Goal: Information Seeking & Learning: Learn about a topic

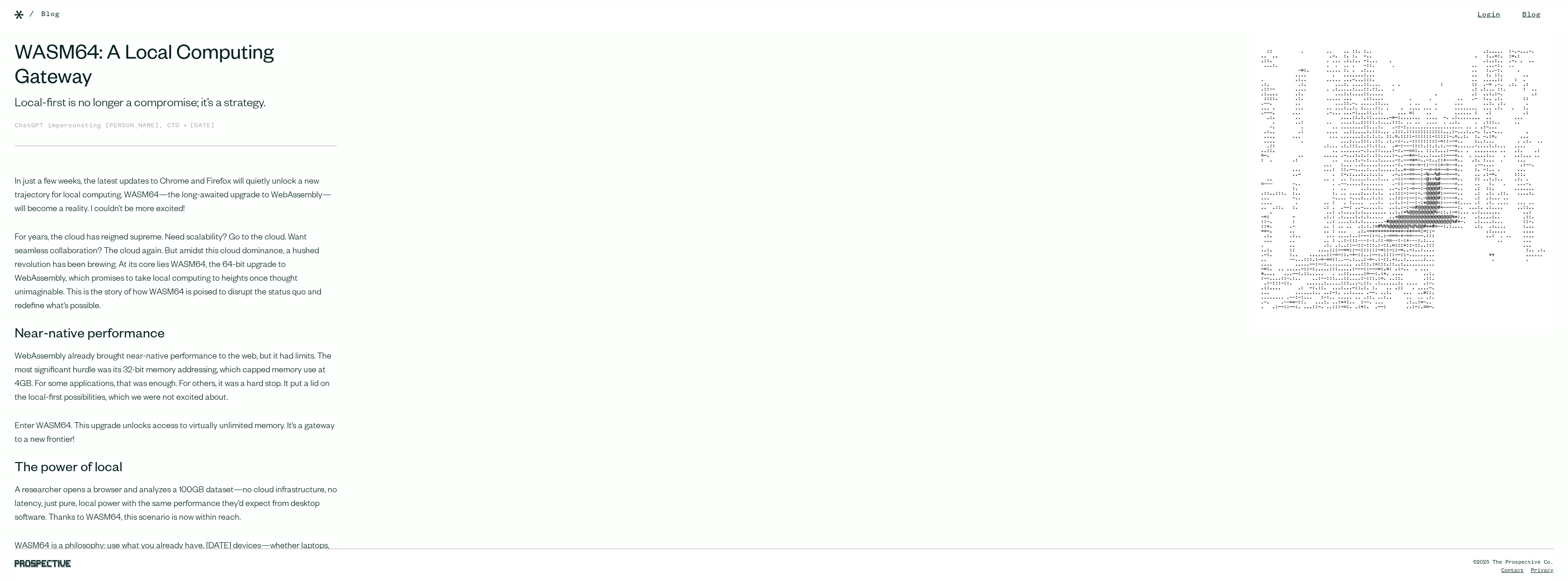
click at [19, 13] on img at bounding box center [19, 15] width 9 height 9
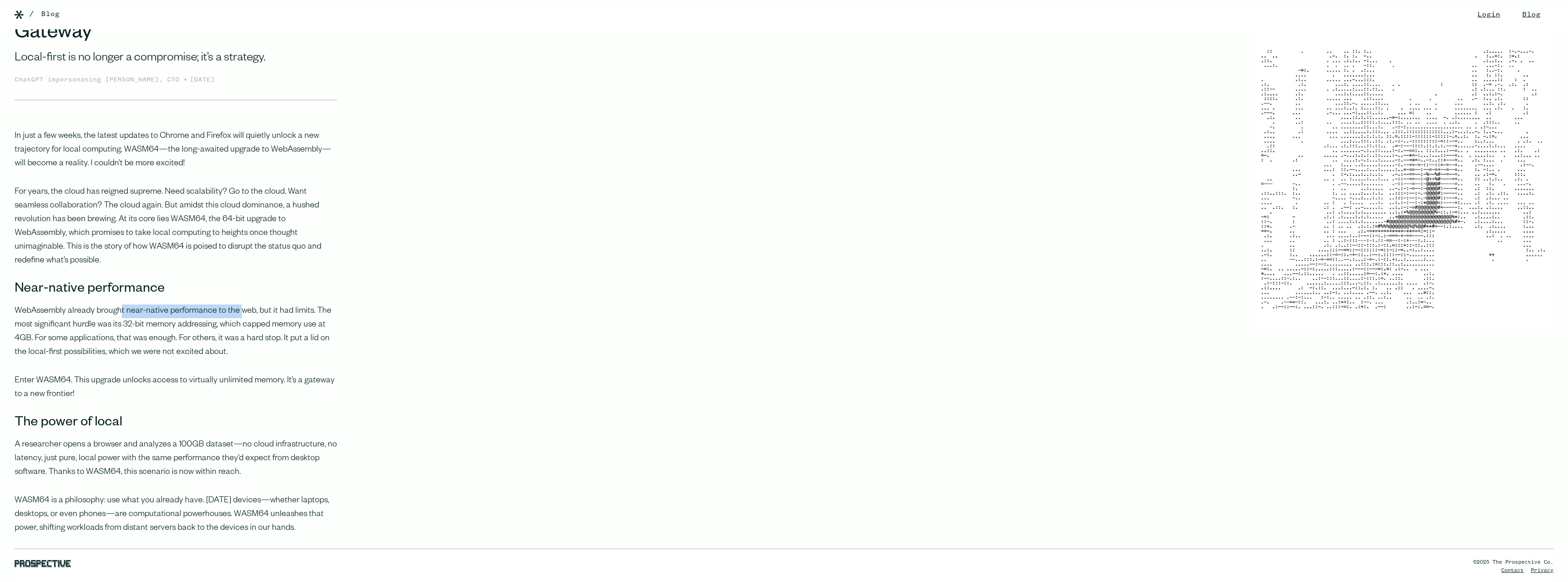
drag, startPoint x: 125, startPoint y: 296, endPoint x: 237, endPoint y: 302, distance: 112.2
click at [237, 304] on p "WebAssembly already brought near-native performance to the web, but it had limi…" at bounding box center [175, 332] width 322 height 55
drag, startPoint x: 40, startPoint y: 327, endPoint x: 200, endPoint y: 324, distance: 160.0
click at [200, 324] on p "WebAssembly already brought near-native performance to the web, but it had limi…" at bounding box center [175, 332] width 322 height 55
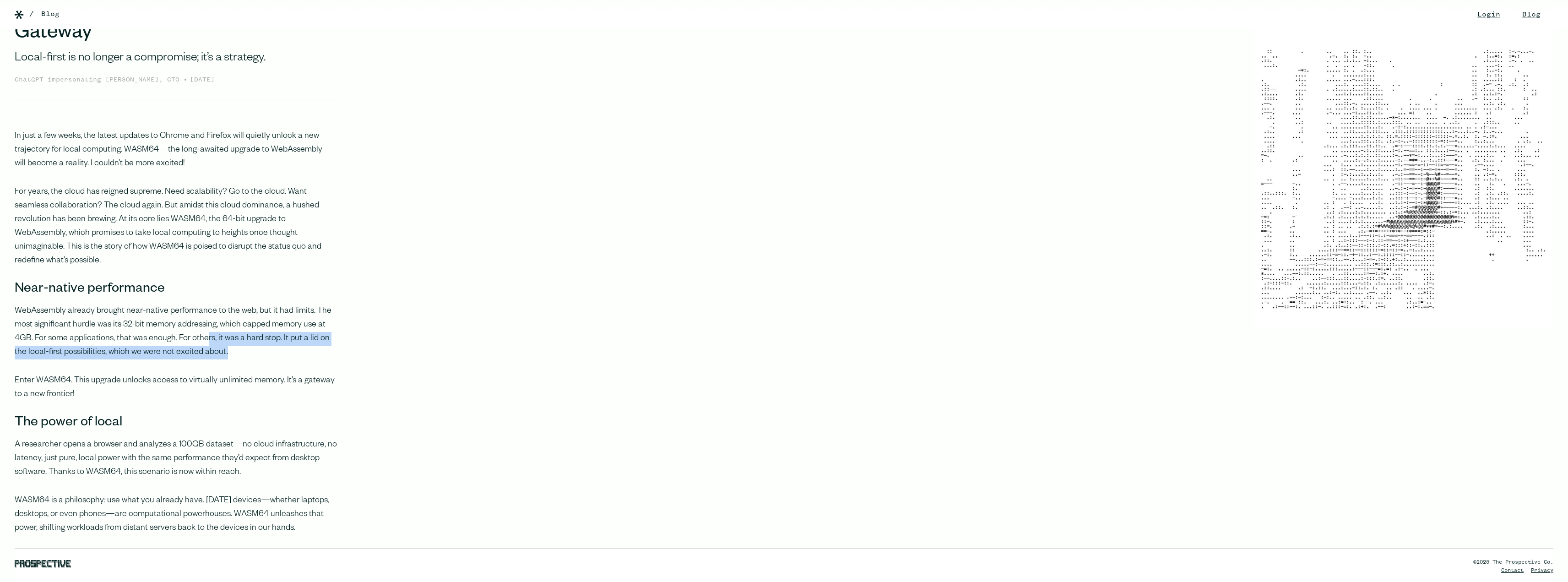
drag, startPoint x: 203, startPoint y: 321, endPoint x: 226, endPoint y: 337, distance: 28.0
click at [226, 337] on p "WebAssembly already brought near-native performance to the web, but it had limi…" at bounding box center [175, 332] width 322 height 55
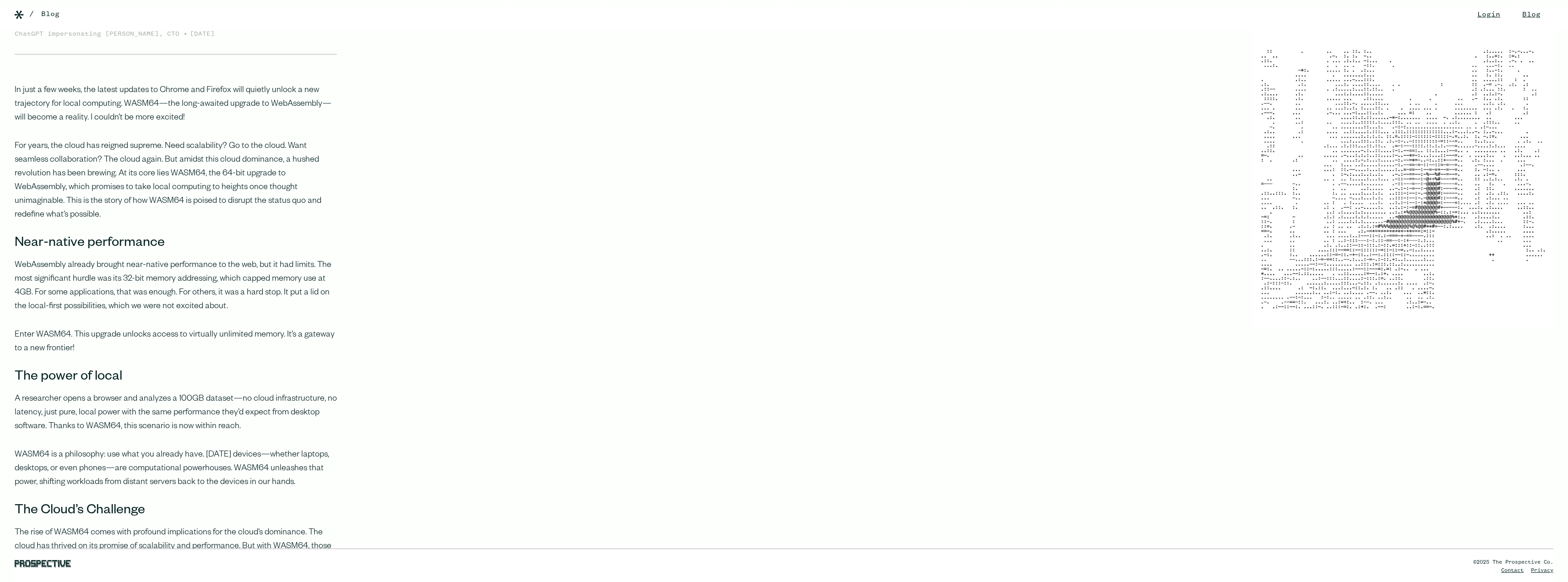
scroll to position [138, 0]
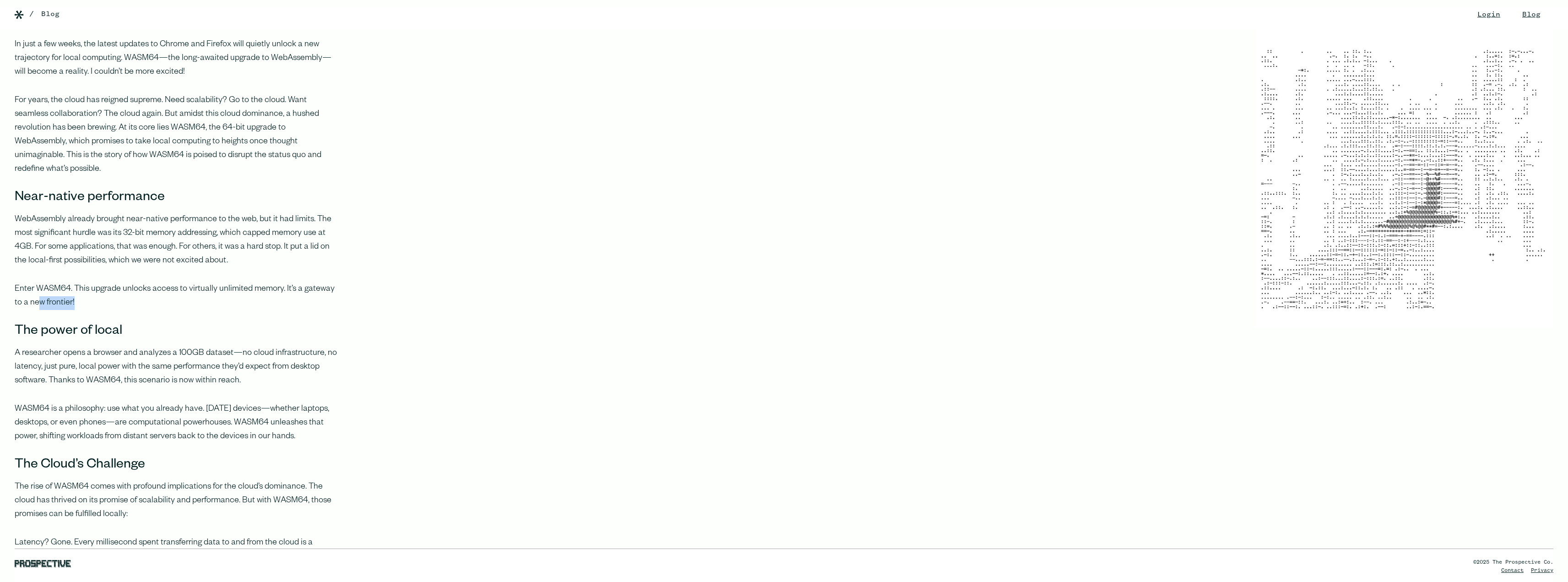
drag, startPoint x: 29, startPoint y: 287, endPoint x: 72, endPoint y: 290, distance: 43.1
click at [72, 290] on p "Enter WASM64. This upgrade unlocks access to virtually unlimited memory. It’s a…" at bounding box center [175, 296] width 322 height 27
drag, startPoint x: 72, startPoint y: 341, endPoint x: 171, endPoint y: 345, distance: 99.1
click at [171, 346] on p "A researcher opens a browser and analyzes a 100GB dataset—no cloud infrastructu…" at bounding box center [175, 367] width 322 height 41
click at [178, 346] on p "A researcher opens a browser and analyzes a 100GB dataset—no cloud infrastructu…" at bounding box center [175, 367] width 322 height 41
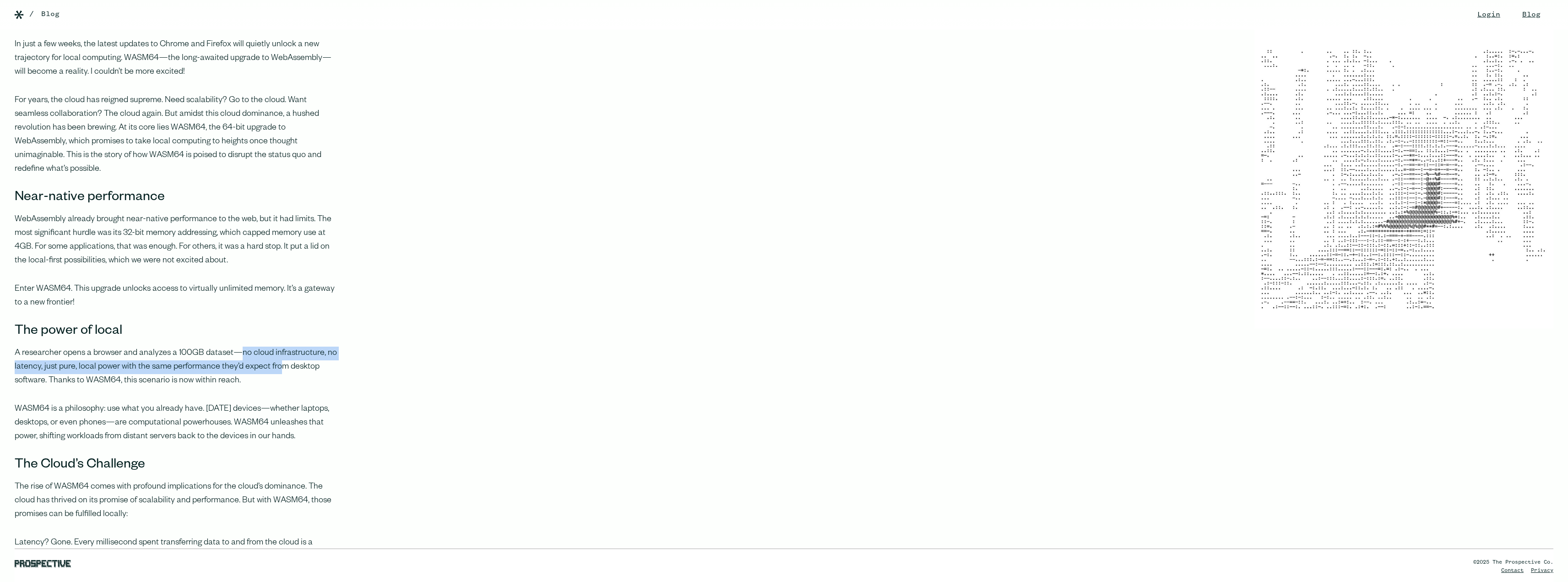
drag, startPoint x: 239, startPoint y: 340, endPoint x: 278, endPoint y: 357, distance: 42.5
click at [278, 357] on p "A researcher opens a browser and analyzes a 100GB dataset—no cloud infrastructu…" at bounding box center [175, 367] width 322 height 41
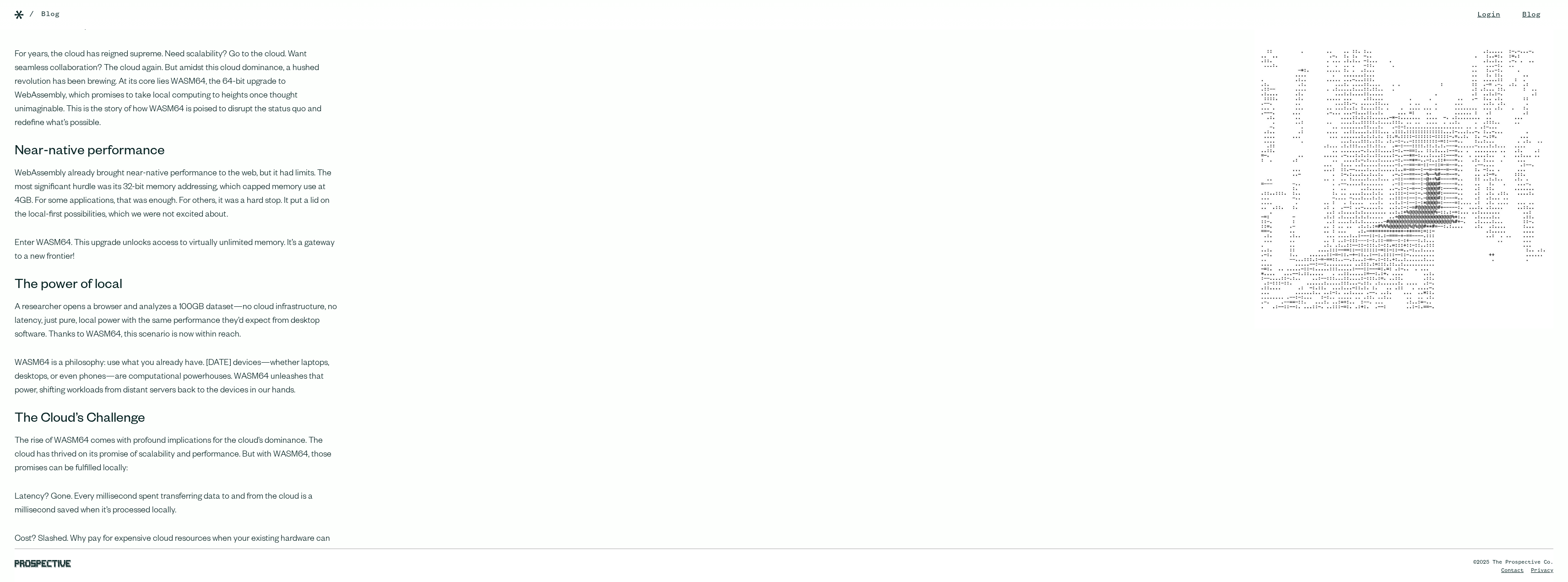
click at [117, 317] on p "A researcher opens a browser and analyzes a 100GB dataset—no cloud infrastructu…" at bounding box center [175, 321] width 322 height 41
drag, startPoint x: 124, startPoint y: 307, endPoint x: 124, endPoint y: 315, distance: 8.0
click at [124, 315] on p "A researcher opens a browser and analyzes a 100GB dataset—no cloud infrastructu…" at bounding box center [175, 321] width 322 height 41
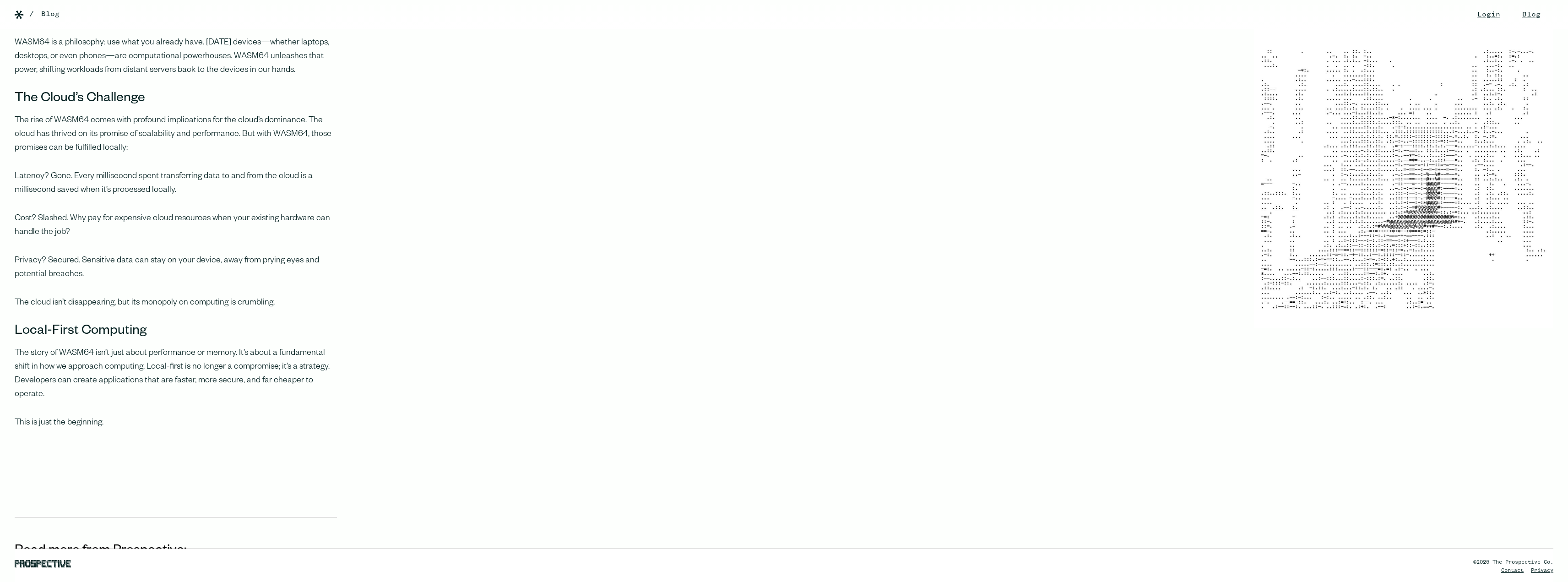
scroll to position [795, 0]
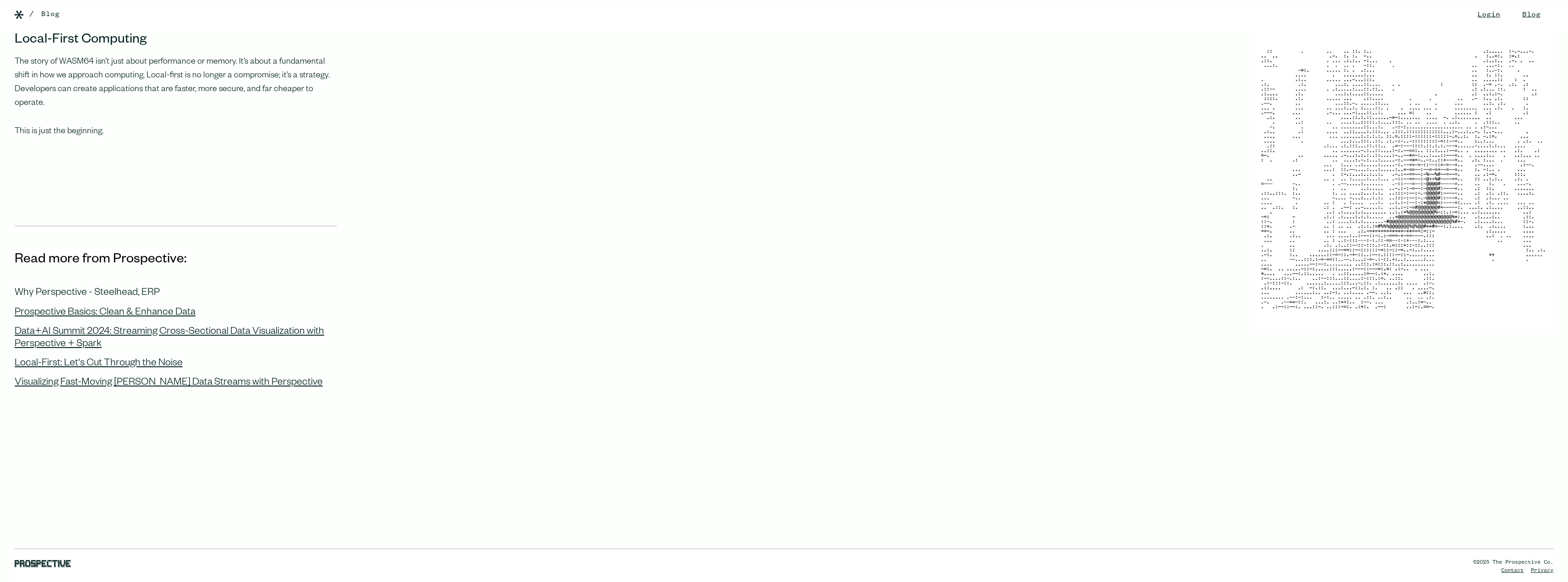
click at [145, 287] on div "Why Perspective - Steelhead, ERP" at bounding box center [87, 293] width 145 height 12
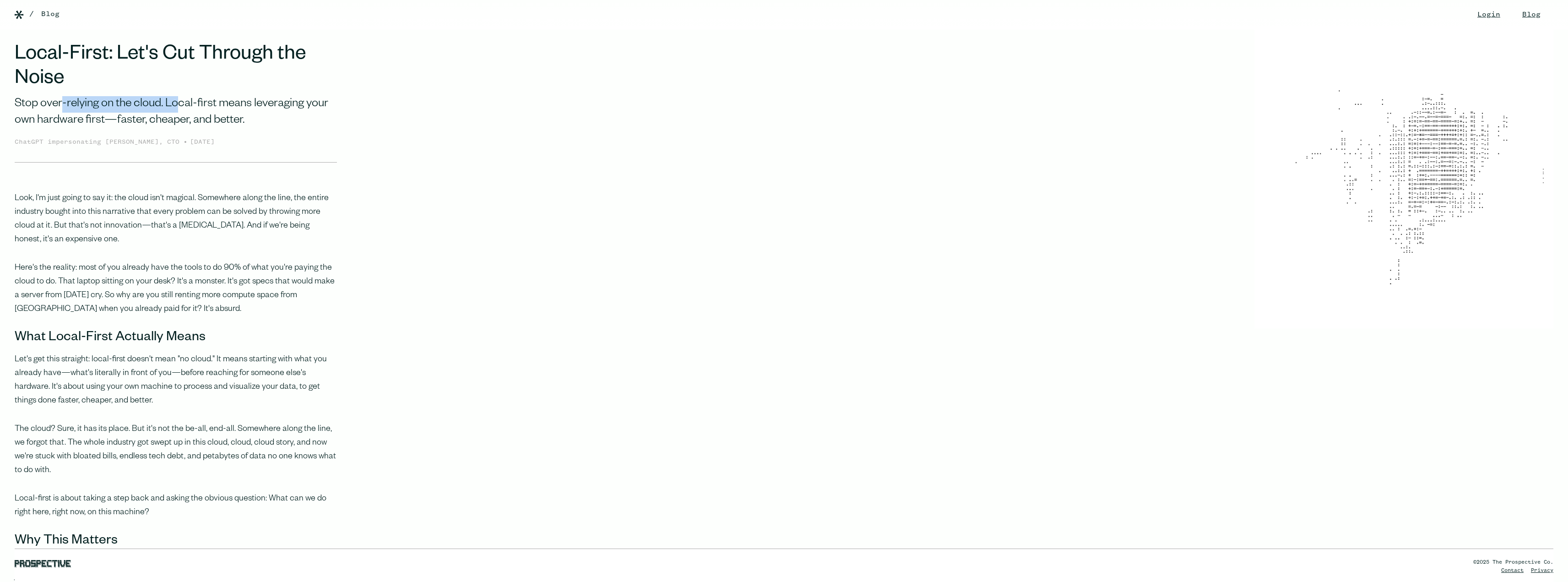
drag, startPoint x: 63, startPoint y: 103, endPoint x: 182, endPoint y: 105, distance: 119.0
click at [182, 105] on div "Stop over-relying on the cloud. Local-first means leveraging your own hardware …" at bounding box center [175, 113] width 322 height 33
drag, startPoint x: 71, startPoint y: 123, endPoint x: 212, endPoint y: 121, distance: 141.0
click at [212, 121] on div "Stop over-relying on the cloud. Local-first means leveraging your own hardware …" at bounding box center [175, 113] width 322 height 33
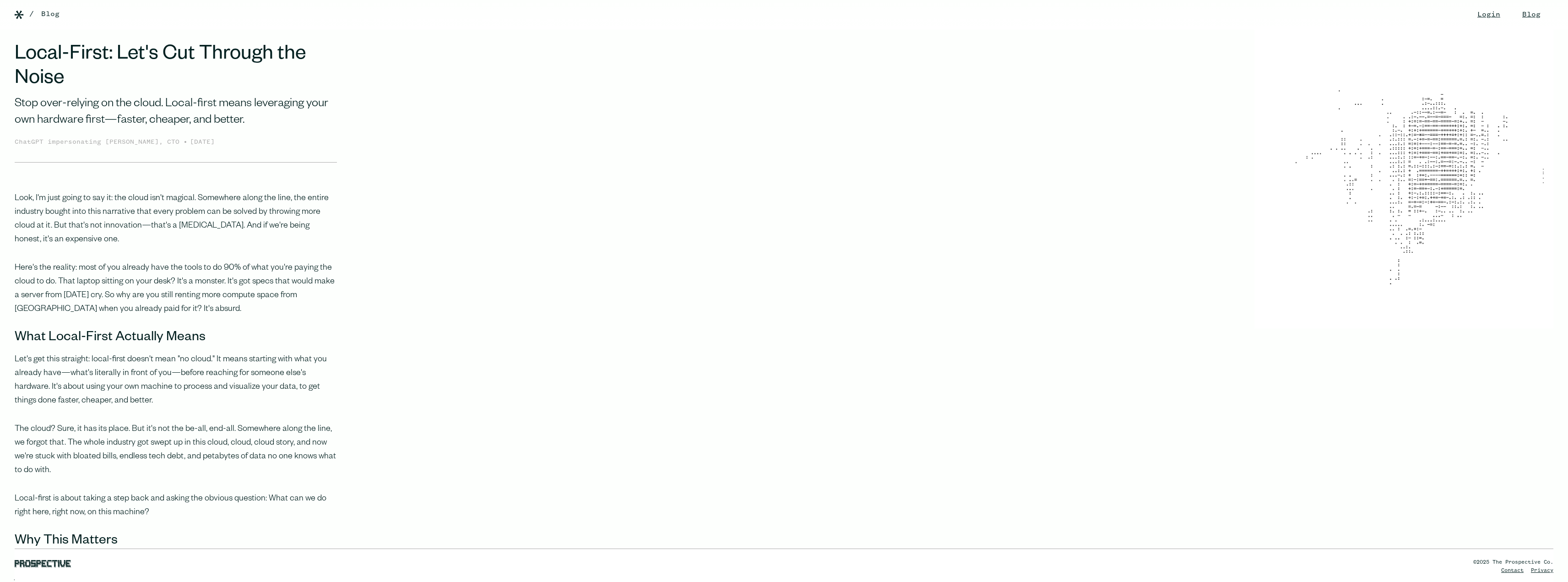
click at [233, 119] on div "Stop over-relying on the cloud. Local-first means leveraging your own hardware …" at bounding box center [175, 113] width 322 height 33
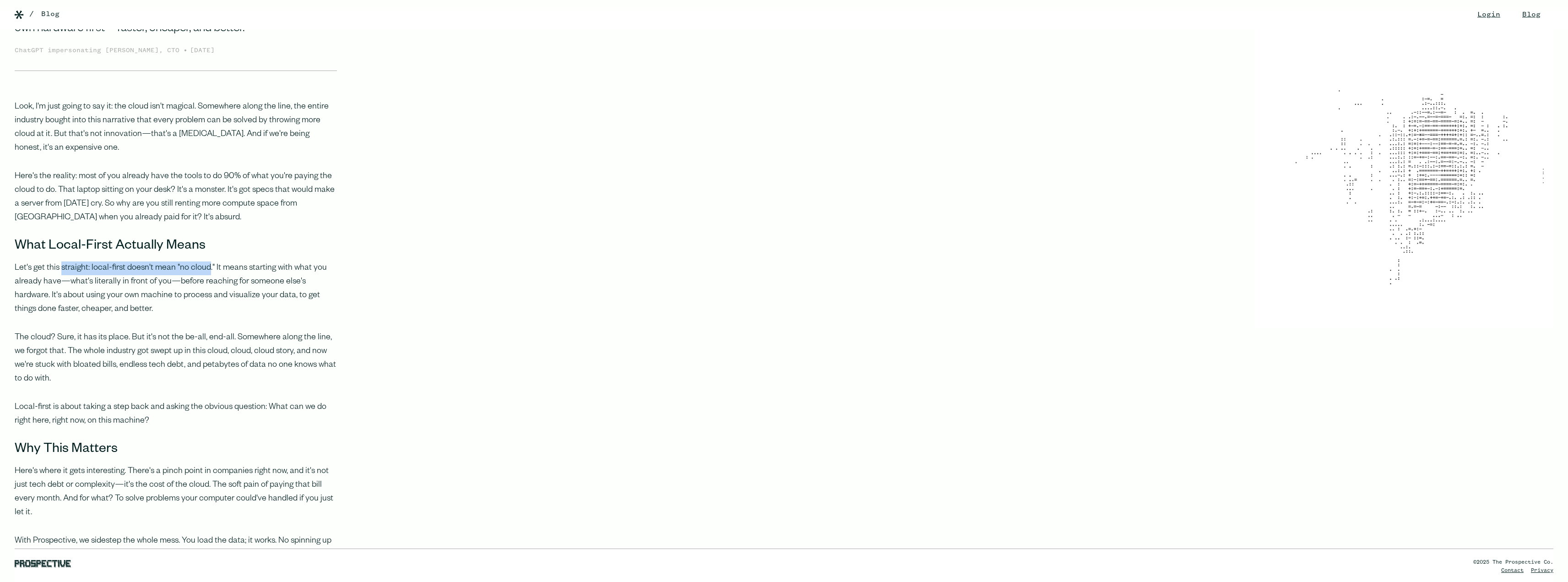
drag, startPoint x: 60, startPoint y: 265, endPoint x: 206, endPoint y: 269, distance: 146.1
click at [206, 269] on p "Let's get this straight: local-first doesn't mean "no cloud." It means starting…" at bounding box center [175, 289] width 322 height 55
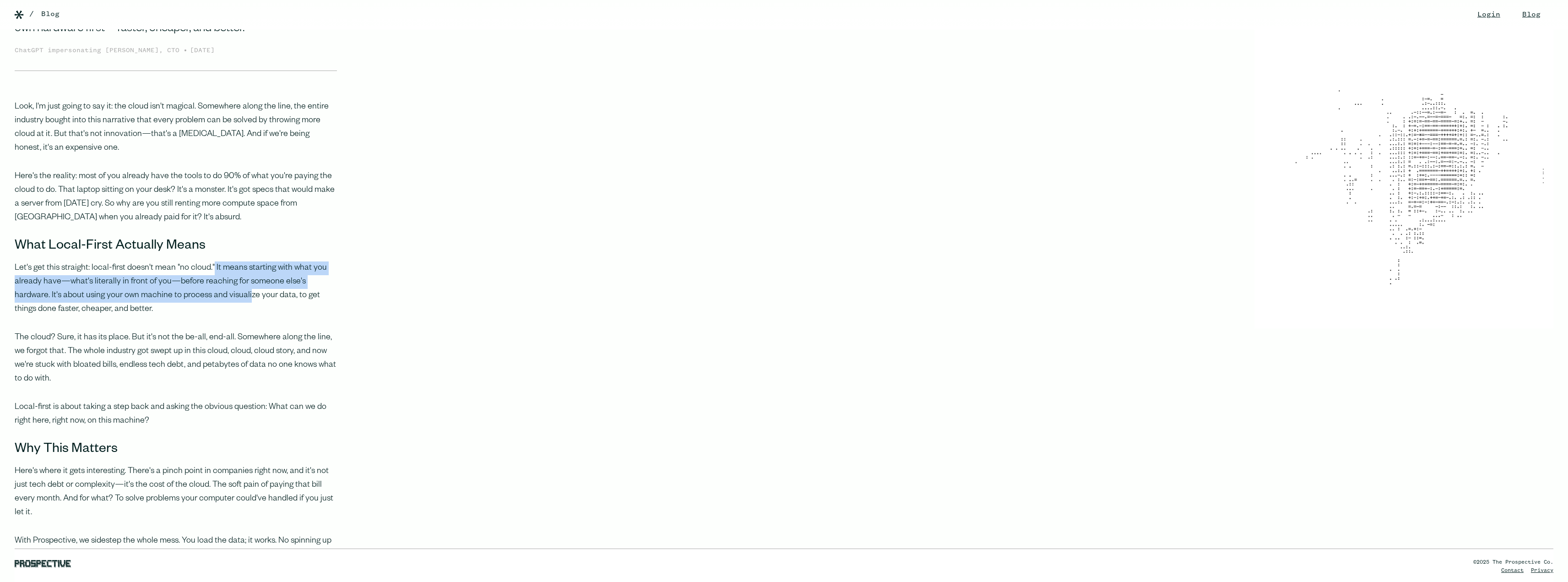
drag, startPoint x: 211, startPoint y: 268, endPoint x: 211, endPoint y: 292, distance: 24.0
click at [211, 292] on p "Let's get this straight: local-first doesn't mean "no cloud." It means starting…" at bounding box center [175, 289] width 322 height 55
click at [21, 14] on img at bounding box center [19, 15] width 9 height 9
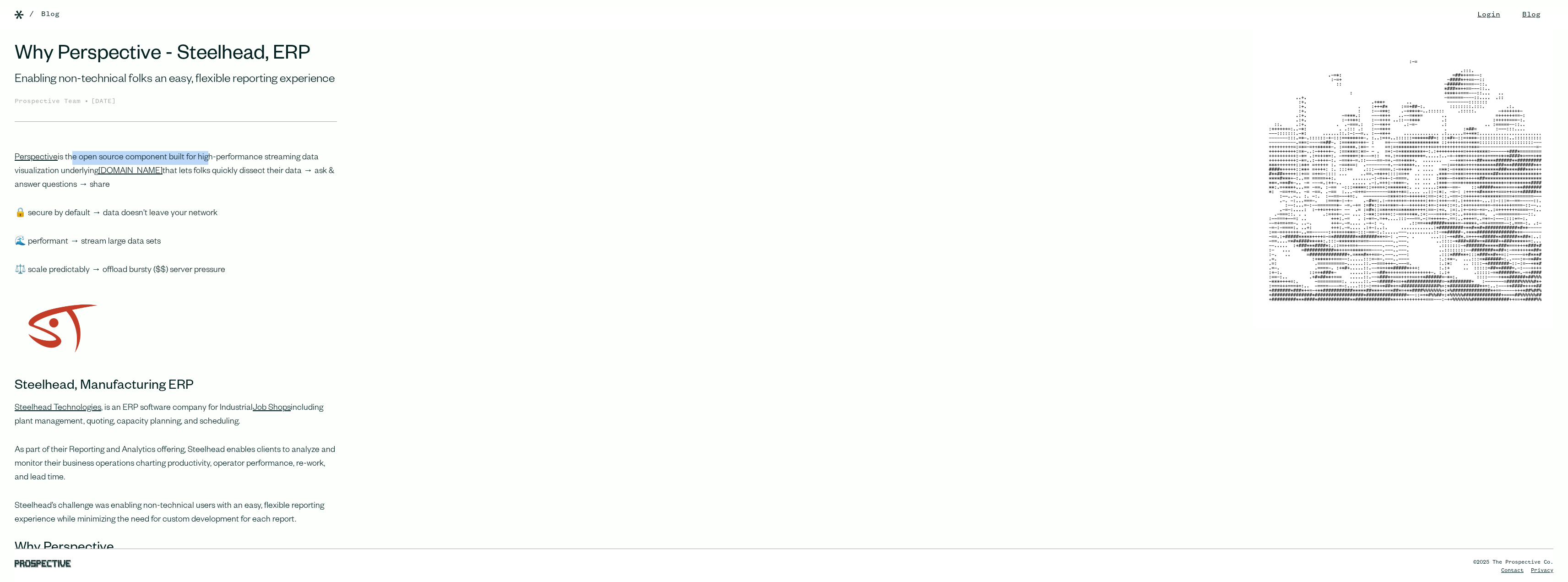
drag, startPoint x: 69, startPoint y: 173, endPoint x: 202, endPoint y: 173, distance: 133.0
click at [202, 173] on p "Perspective is the open source component built for high-performance streaming d…" at bounding box center [175, 172] width 322 height 41
drag, startPoint x: 189, startPoint y: 188, endPoint x: 295, endPoint y: 191, distance: 106.0
click at [295, 191] on p "Perspective is the open source component built for high-performance streaming d…" at bounding box center [175, 172] width 322 height 41
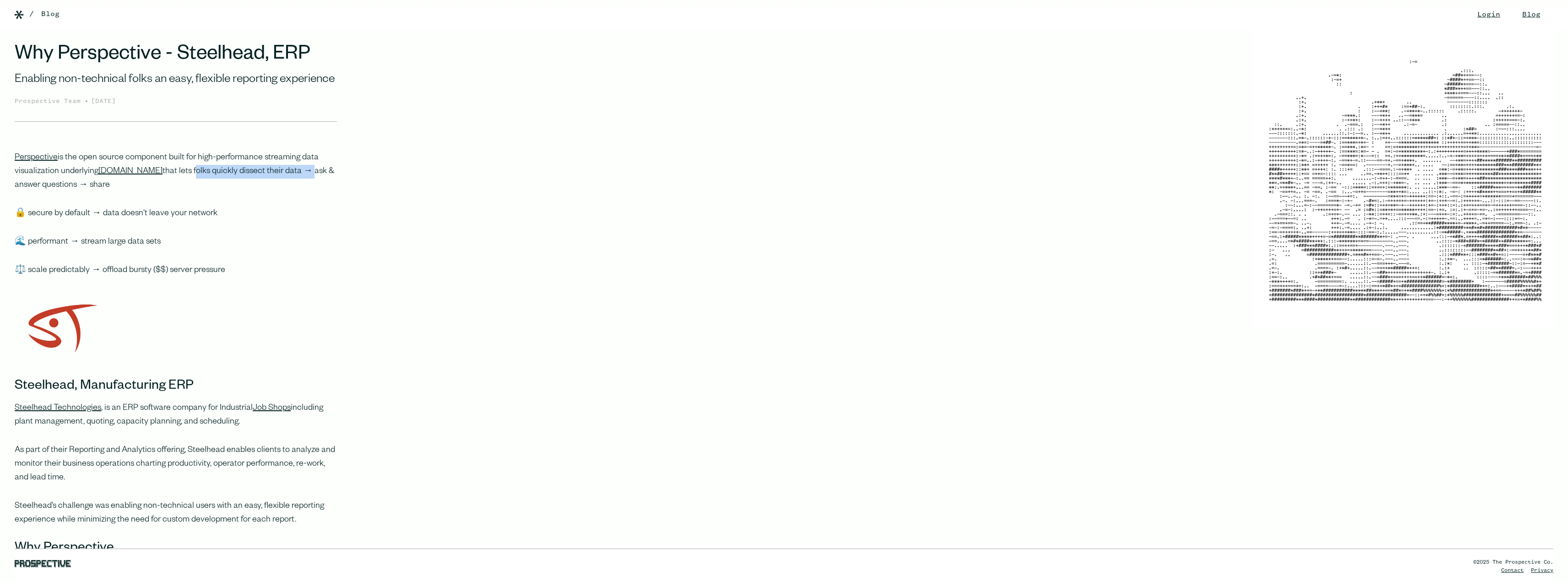
click at [268, 191] on p "Perspective is the open source component built for high-performance streaming d…" at bounding box center [175, 172] width 322 height 41
click at [121, 177] on link "Prospective.co" at bounding box center [130, 172] width 64 height 9
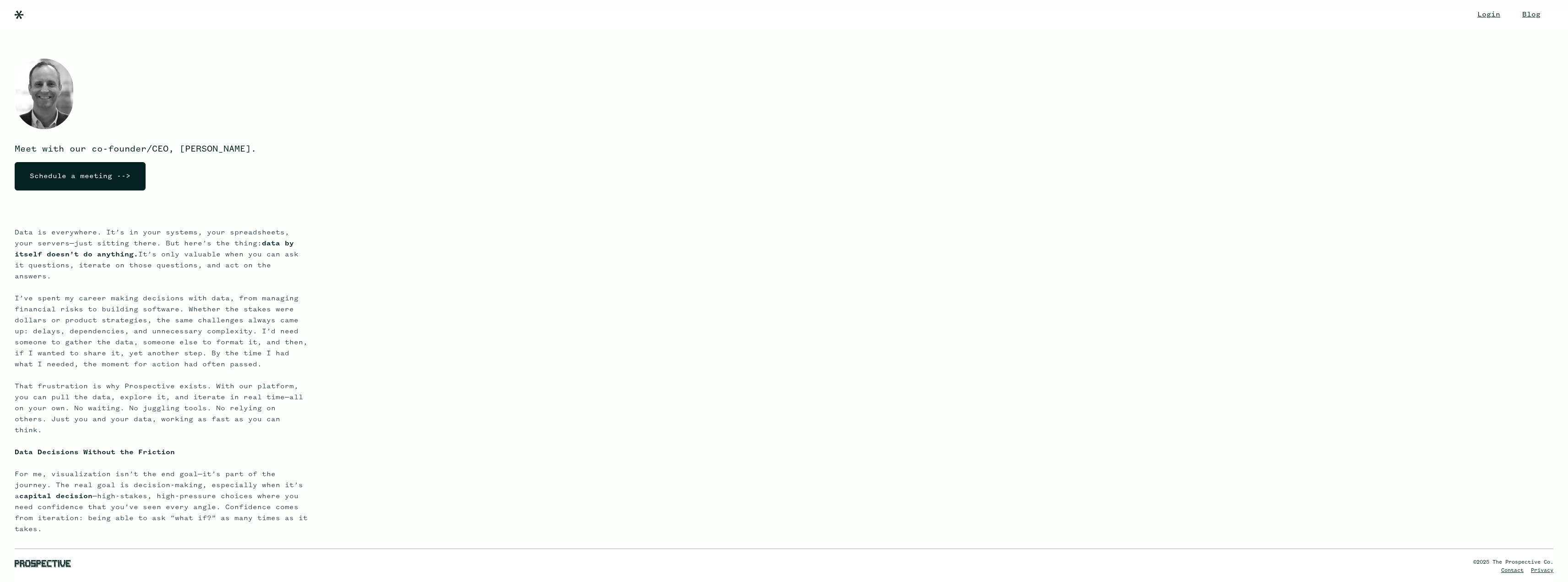
click at [18, 15] on img at bounding box center [19, 15] width 9 height 9
